Goal: Transaction & Acquisition: Obtain resource

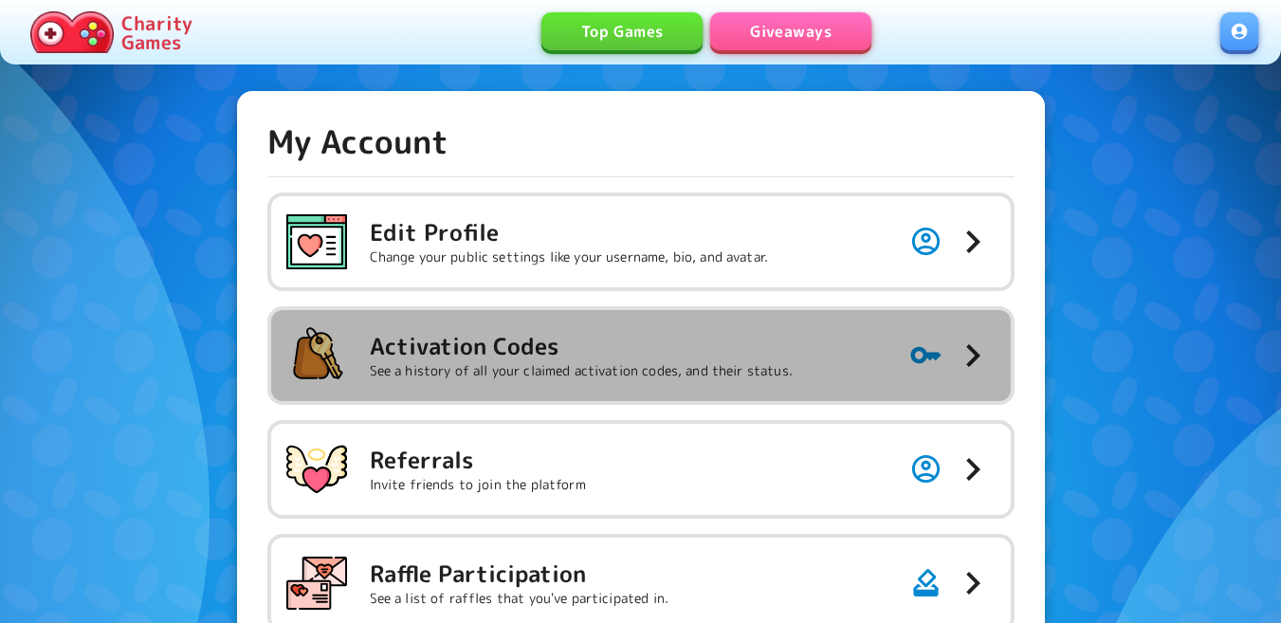
click at [608, 316] on button "Activation Codes See a history of all your claimed activation codes, and their …" at bounding box center [641, 355] width 740 height 91
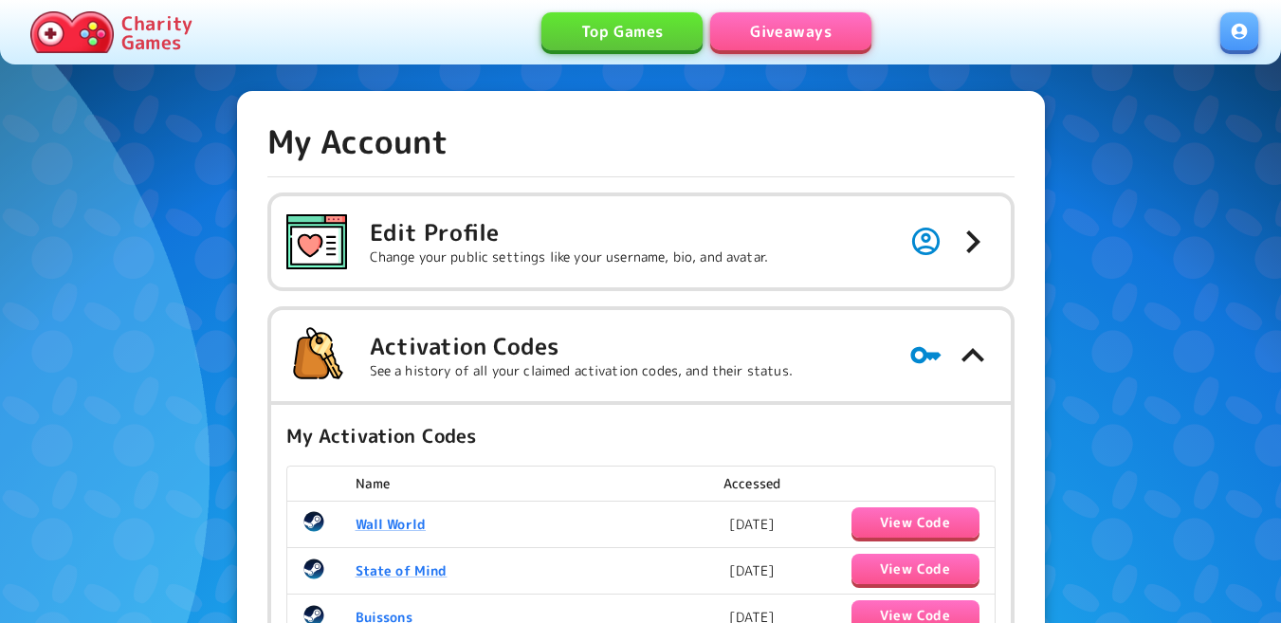
click at [773, 32] on link "Giveaways" at bounding box center [790, 31] width 161 height 38
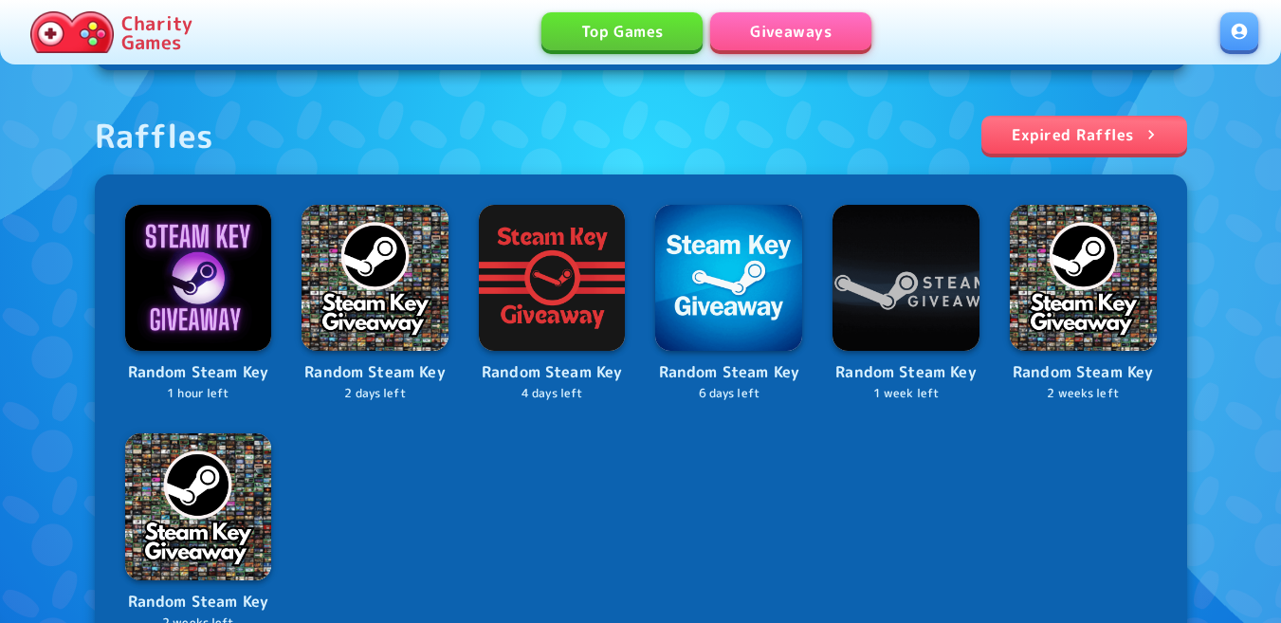
scroll to position [664, 0]
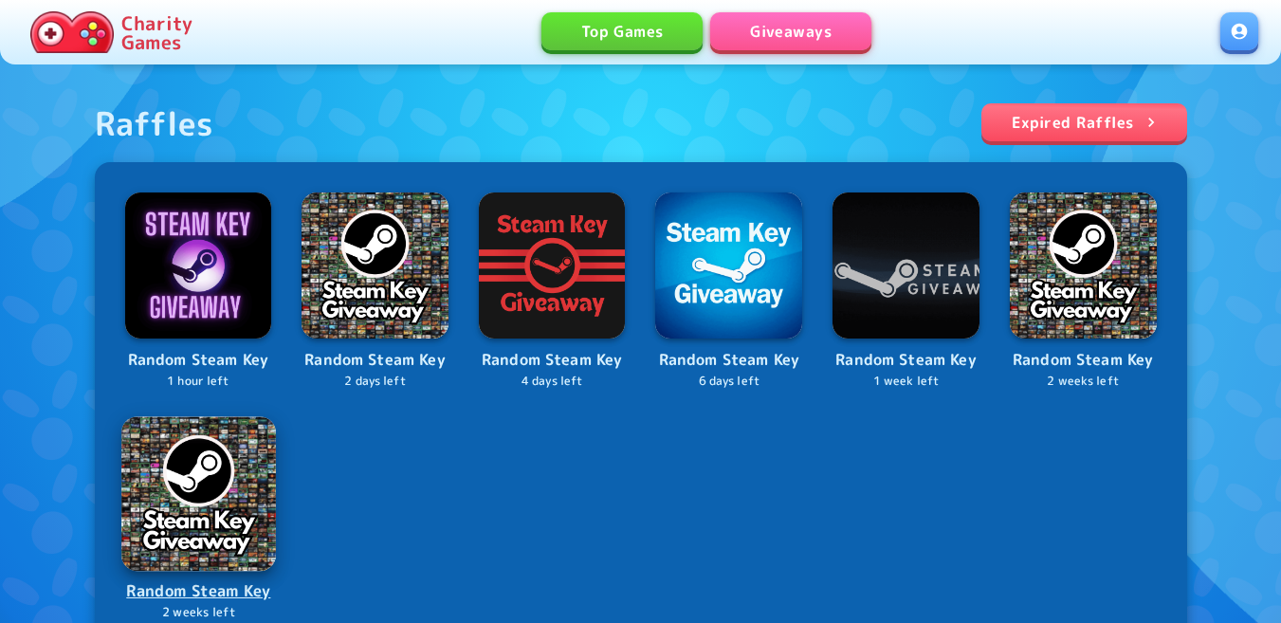
click at [187, 478] on img at bounding box center [198, 493] width 154 height 154
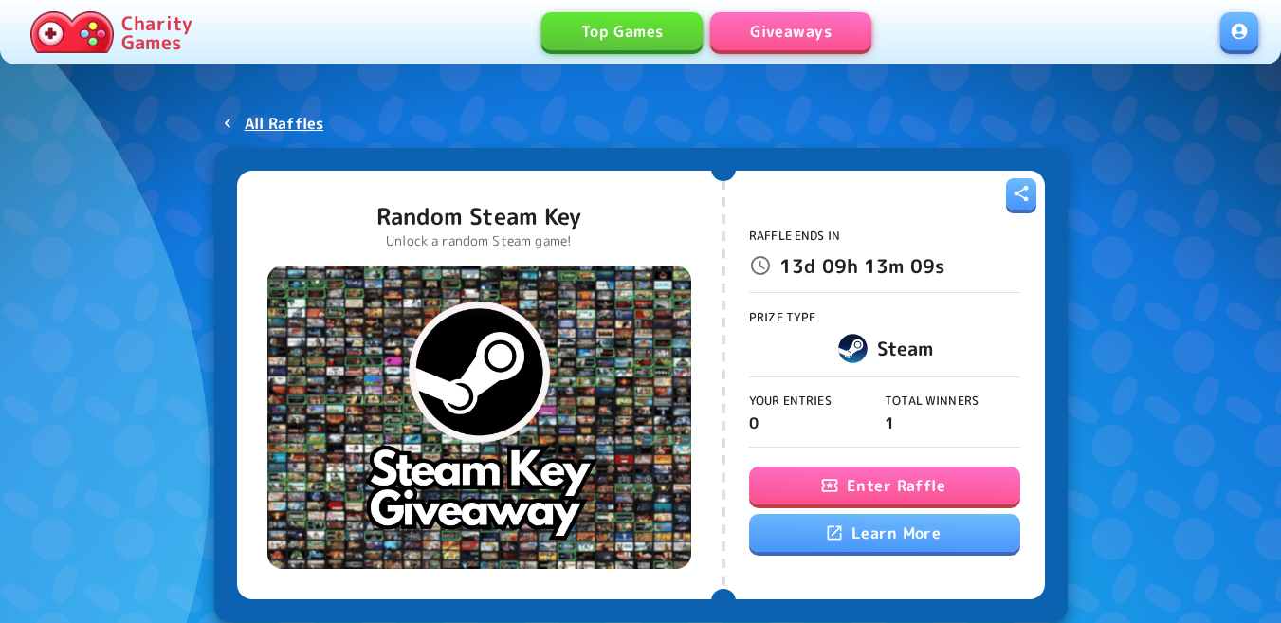
click at [859, 472] on button "Enter Raffle" at bounding box center [884, 486] width 271 height 38
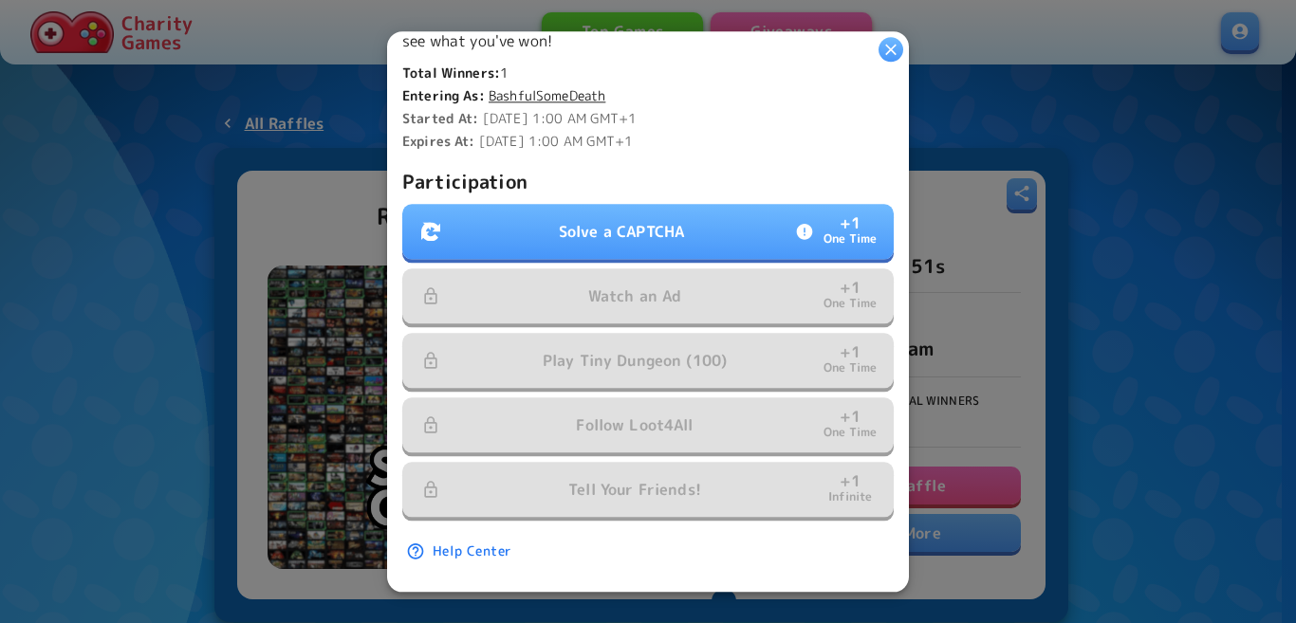
scroll to position [517, 0]
click at [638, 227] on p "Solve a CAPTCHA" at bounding box center [621, 231] width 125 height 23
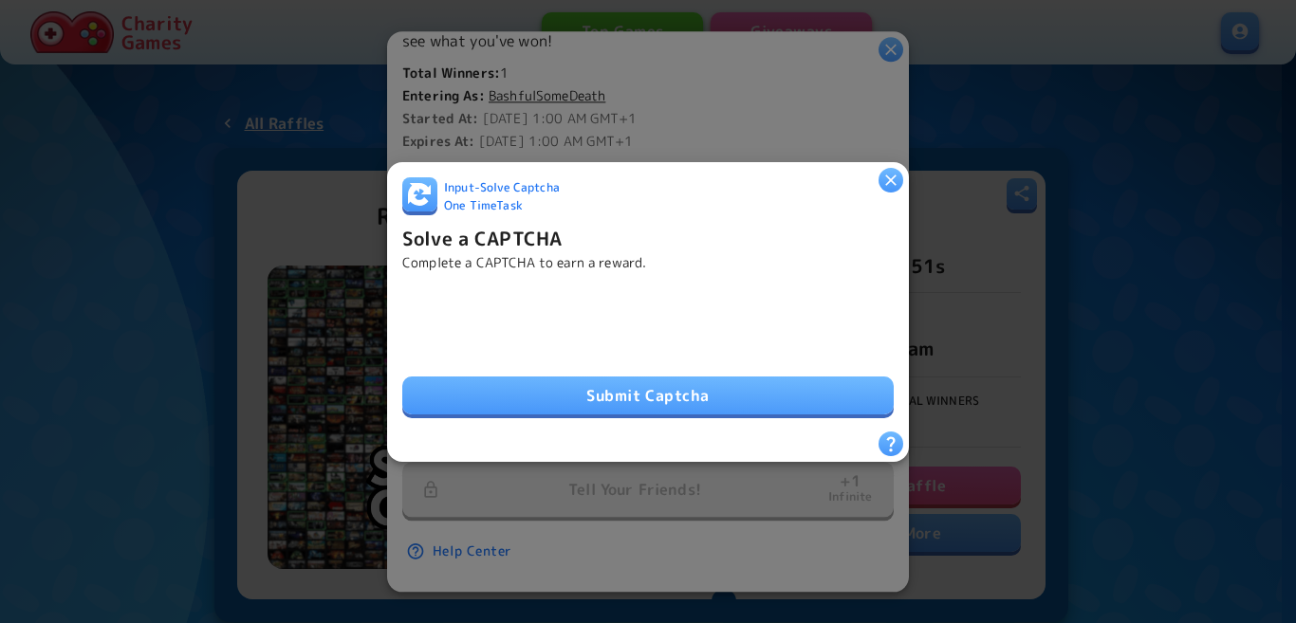
click at [530, 391] on button "Submit Captcha" at bounding box center [647, 396] width 491 height 38
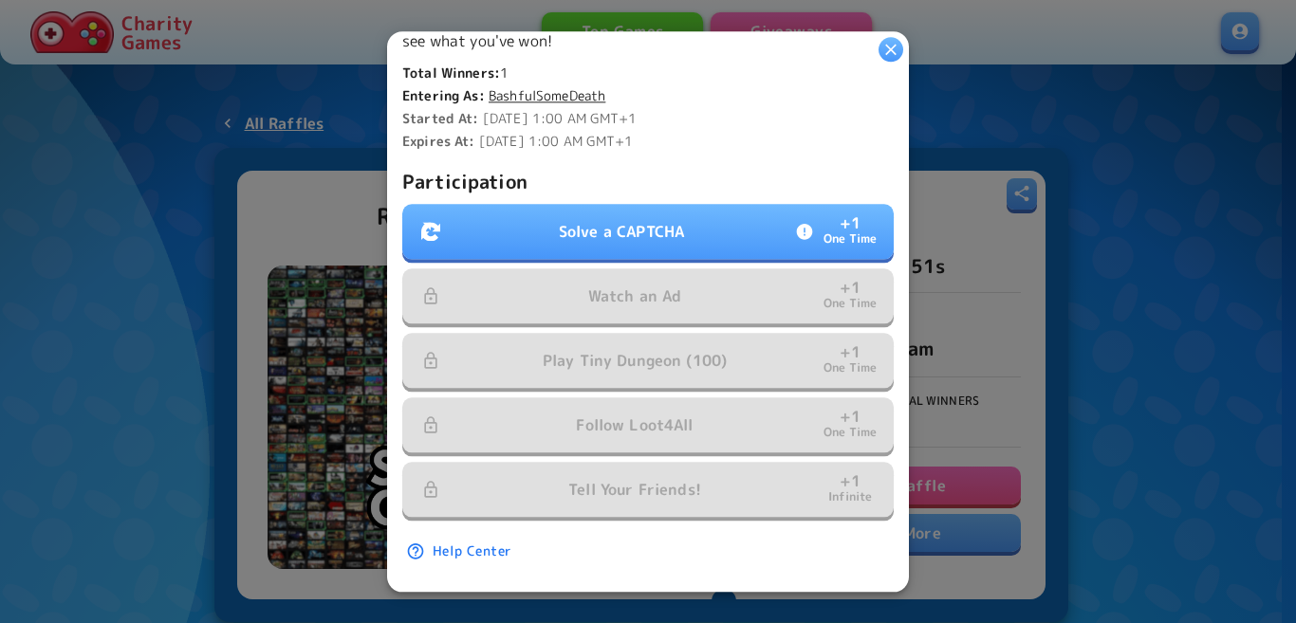
click at [675, 242] on button "Solve a CAPTCHA + 1 One Time" at bounding box center [647, 231] width 491 height 55
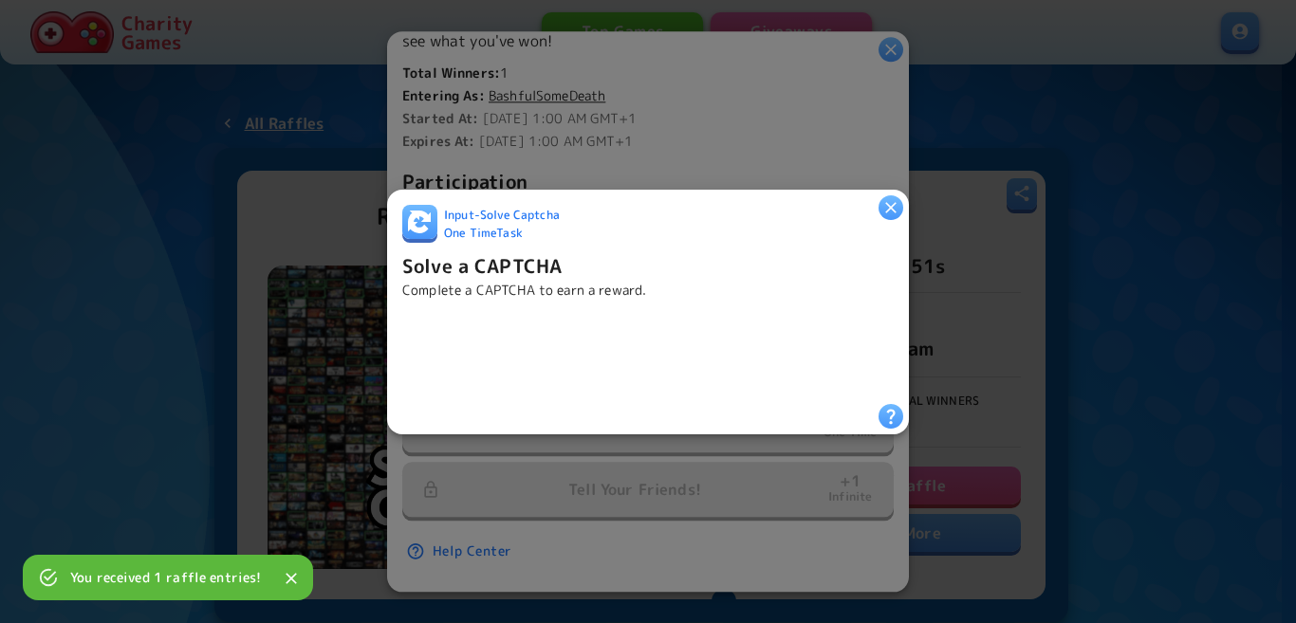
click at [891, 198] on div "Input - Solve Captcha One Time Task Solve a CAPTCHA Complete a CAPTCHA to earn …" at bounding box center [648, 311] width 522 height 245
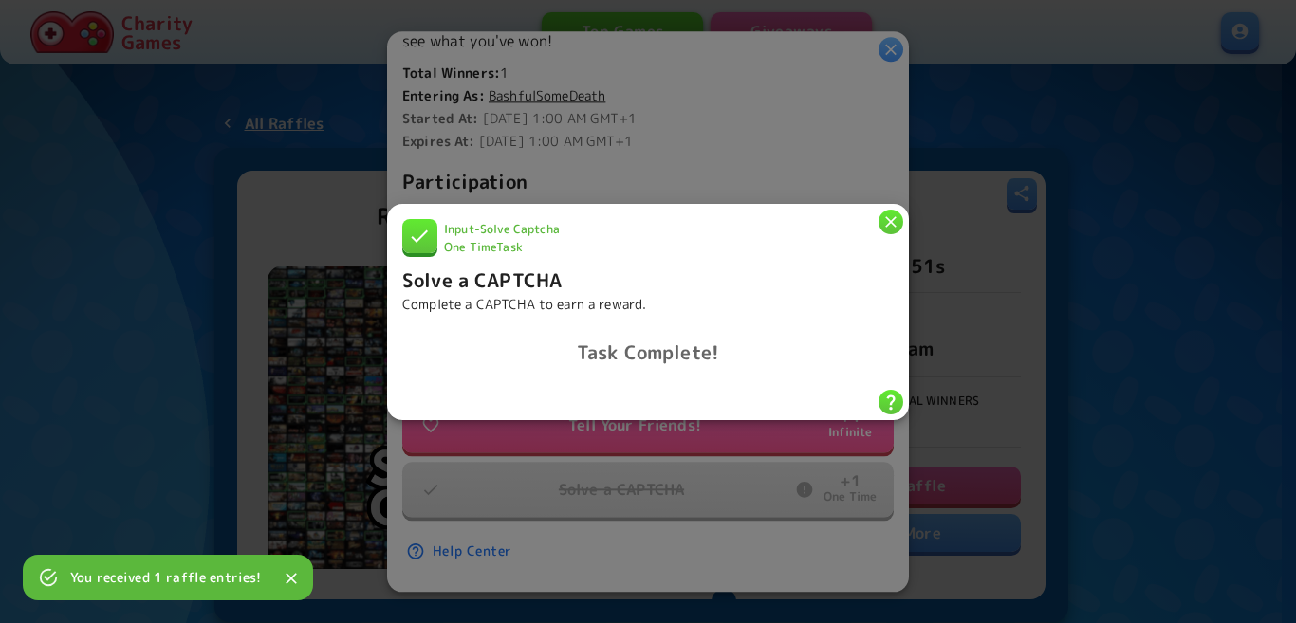
click at [898, 223] on icon "button" at bounding box center [890, 220] width 19 height 19
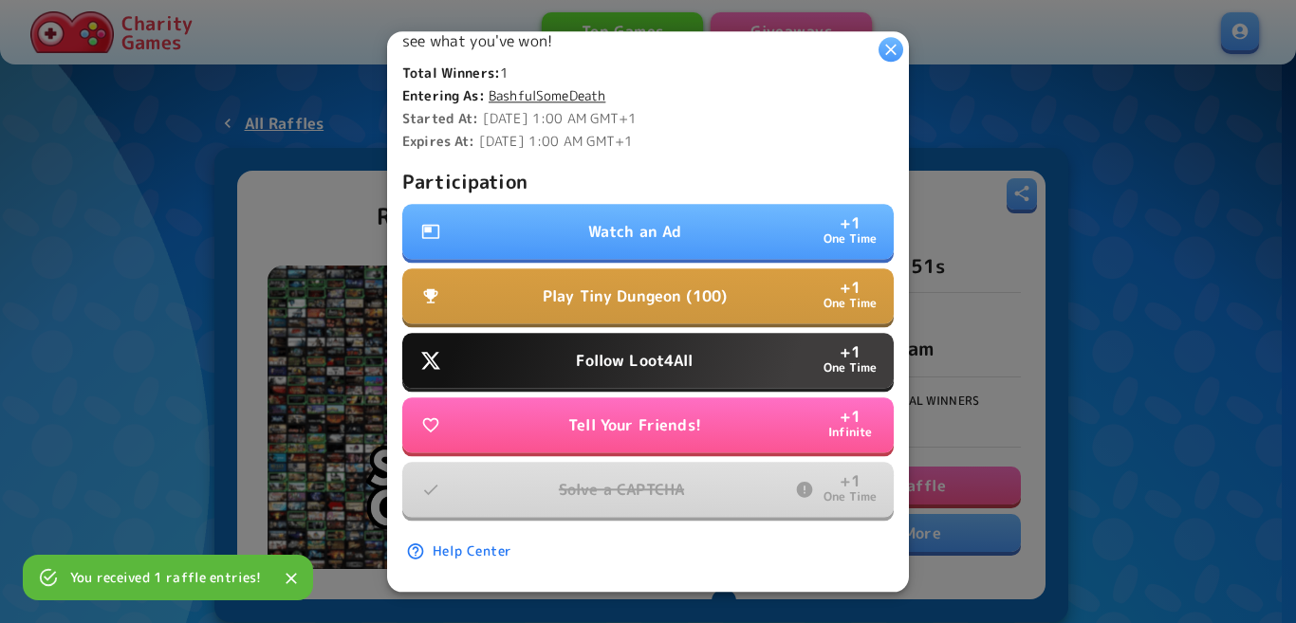
click at [639, 377] on div "Participation Watch an Ad + 1 One Time Play Tiny Dungeon (100) + 1 One Time Fol…" at bounding box center [647, 342] width 491 height 353
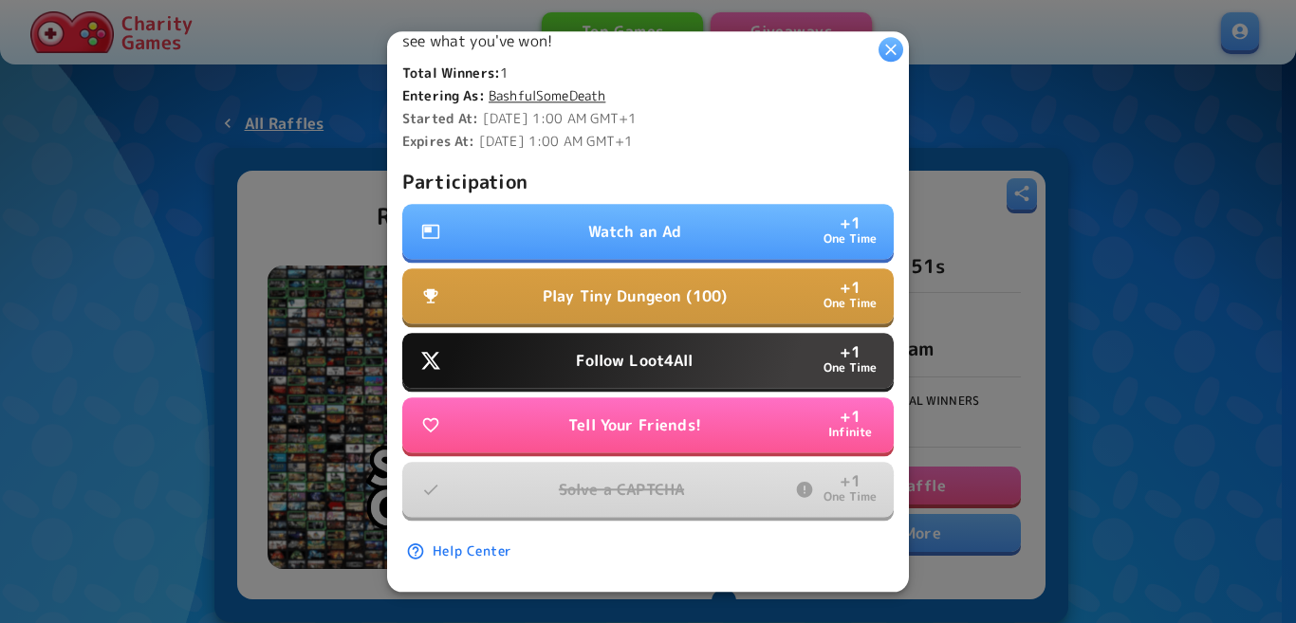
click at [641, 365] on button "Follow Loot4All + 1 One Time" at bounding box center [647, 360] width 491 height 55
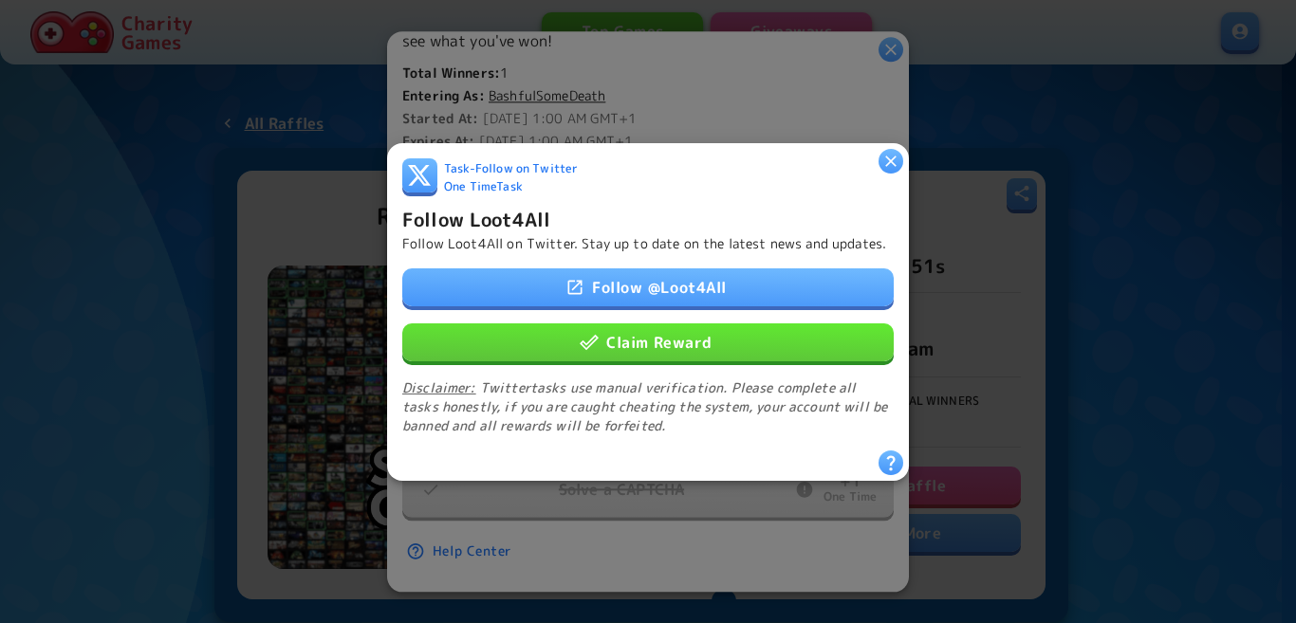
click at [651, 343] on button "Claim Reward" at bounding box center [647, 341] width 491 height 38
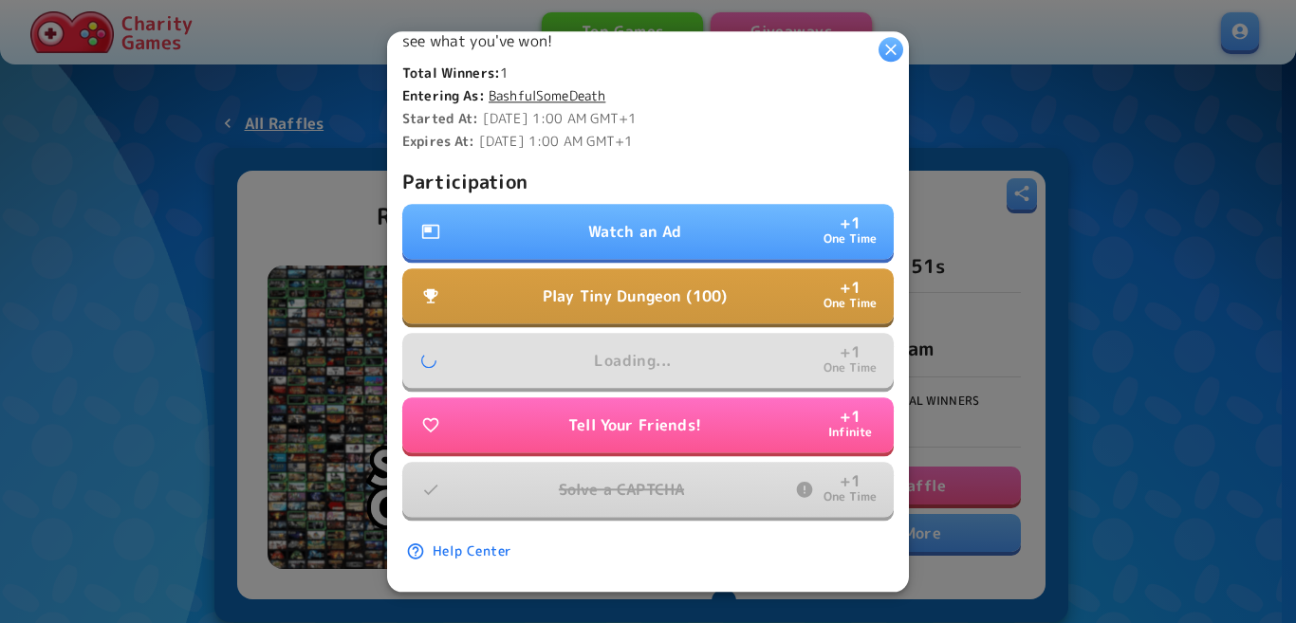
click at [686, 222] on button "Watch an Ad + 1 One Time" at bounding box center [647, 231] width 491 height 55
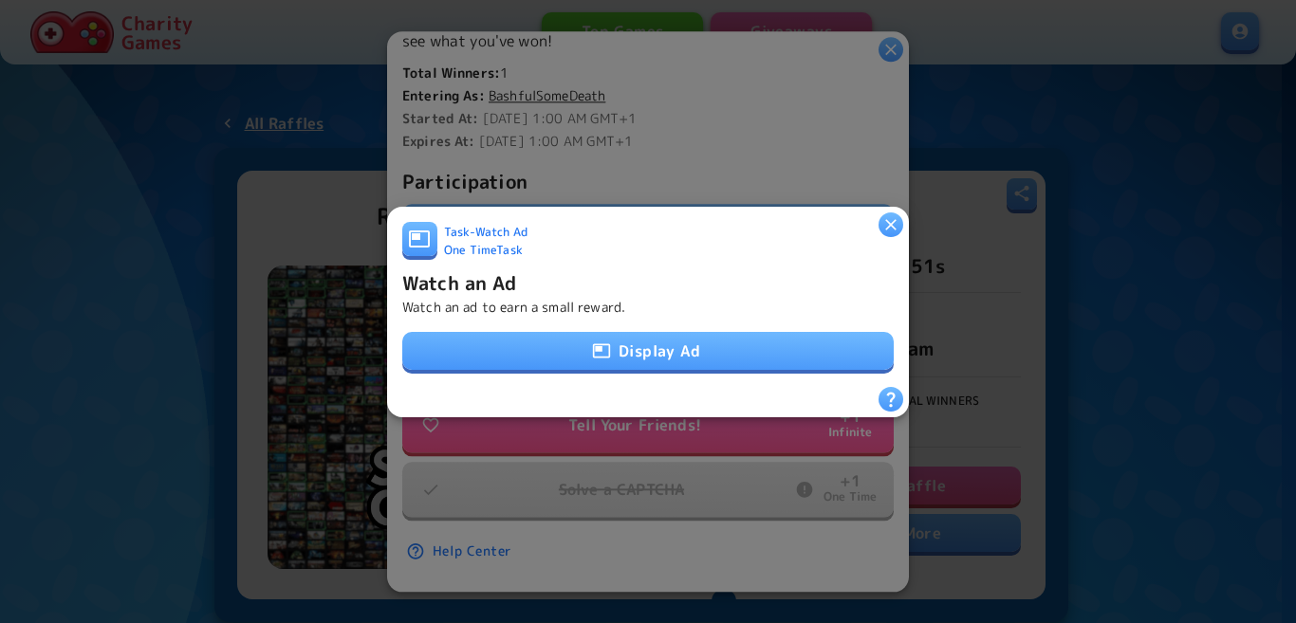
click at [634, 345] on button "Display Ad" at bounding box center [647, 351] width 491 height 38
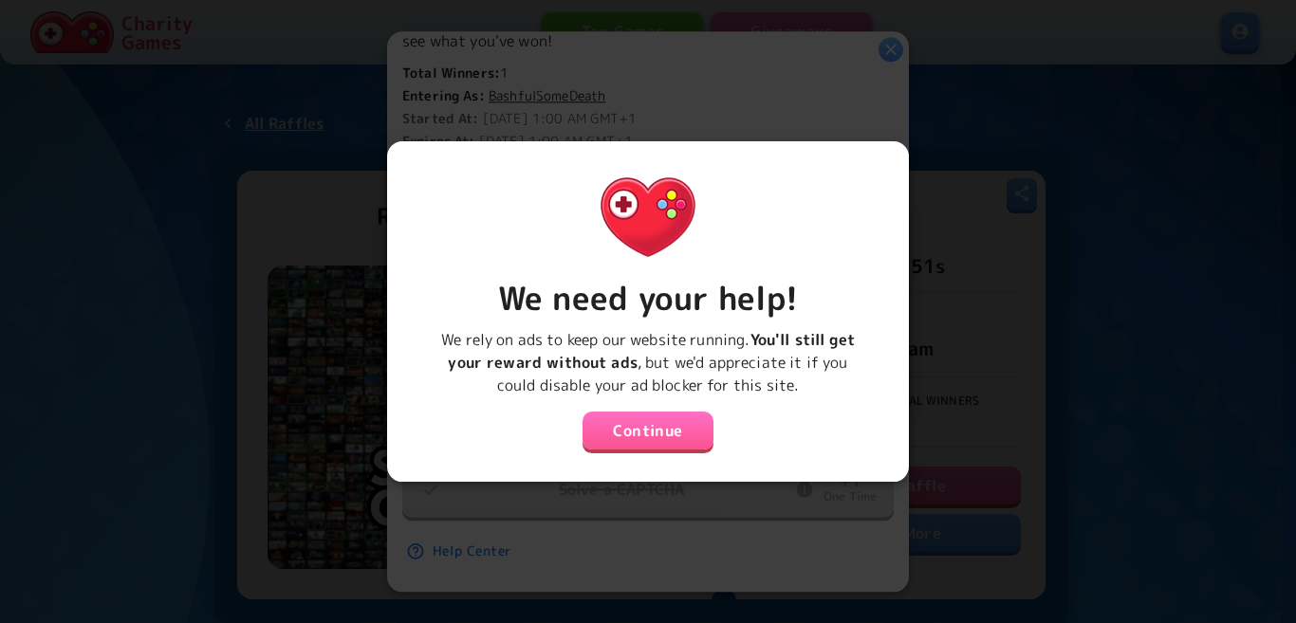
click at [658, 431] on button "Continue" at bounding box center [647, 431] width 131 height 38
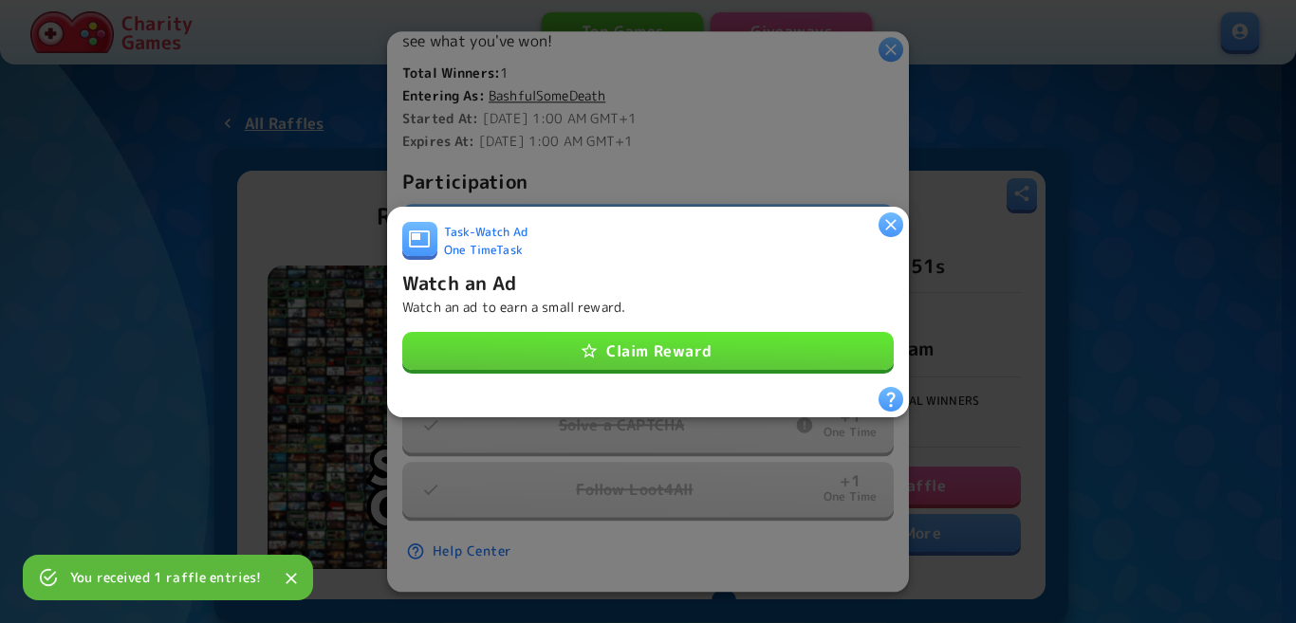
click at [704, 336] on button "Claim Reward" at bounding box center [647, 351] width 491 height 38
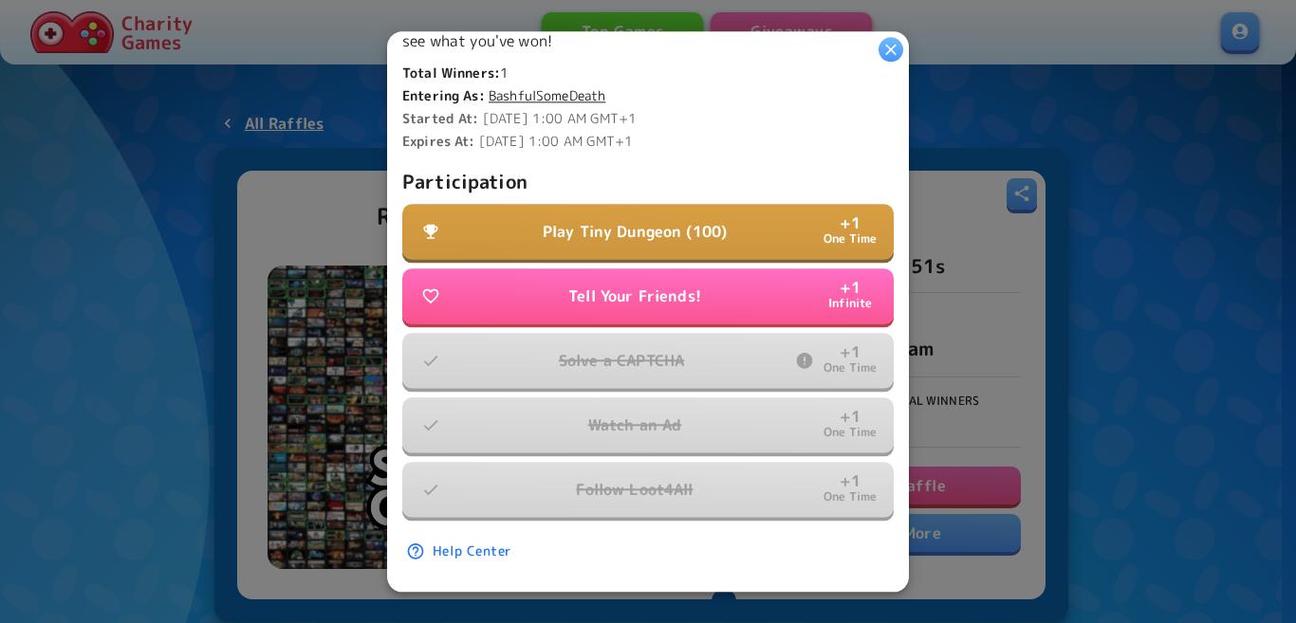
click at [653, 204] on button "Play Tiny Dungeon (100) + 1 One Time" at bounding box center [647, 231] width 491 height 55
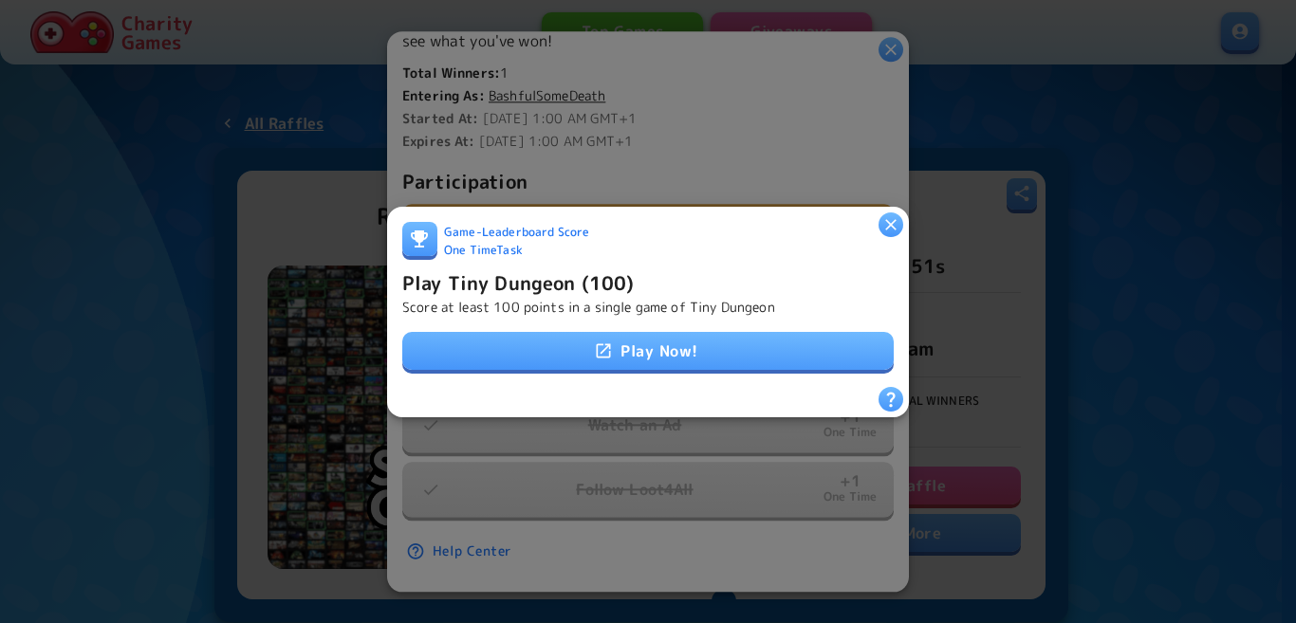
click at [606, 341] on icon at bounding box center [603, 350] width 19 height 19
click at [577, 297] on p "Score at least 100 points in a single game of Tiny Dungeon" at bounding box center [588, 306] width 373 height 19
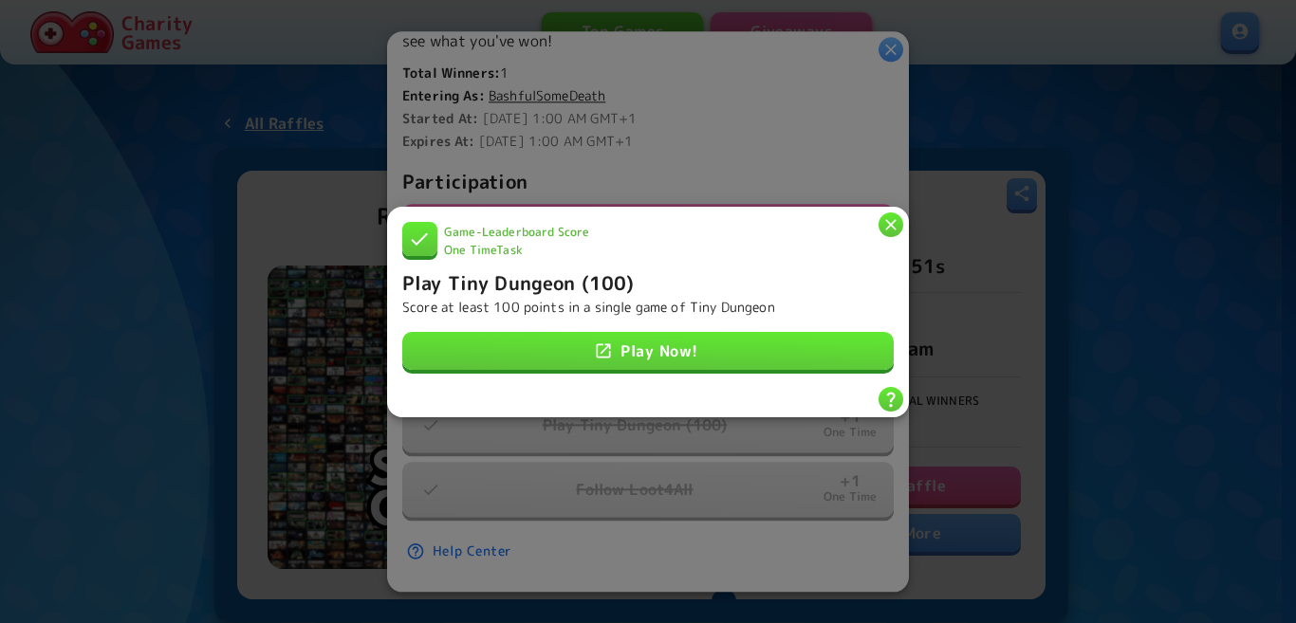
click at [572, 278] on h6 "Play Tiny Dungeon (100)" at bounding box center [517, 281] width 231 height 30
click at [893, 217] on icon "button" at bounding box center [890, 223] width 19 height 19
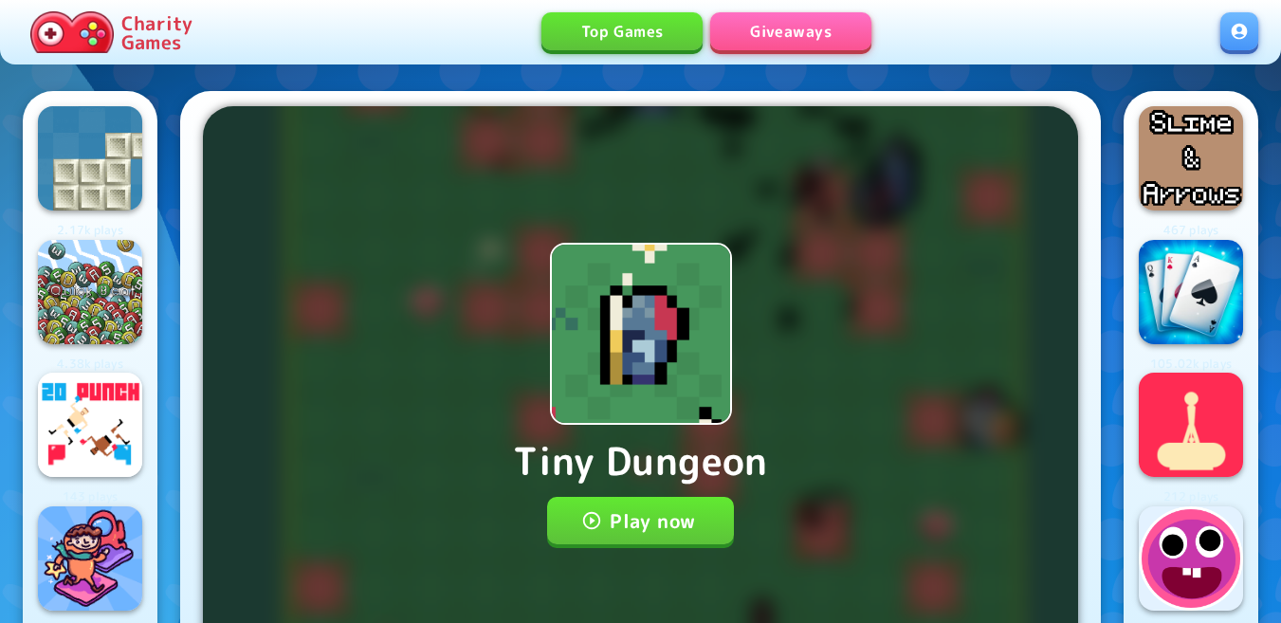
click at [621, 522] on button "Play now" at bounding box center [640, 520] width 187 height 47
